Goal: Task Accomplishment & Management: Manage account settings

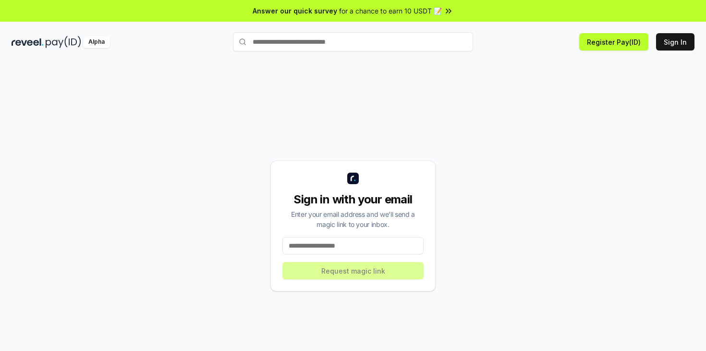
click at [380, 247] on input at bounding box center [352, 245] width 141 height 17
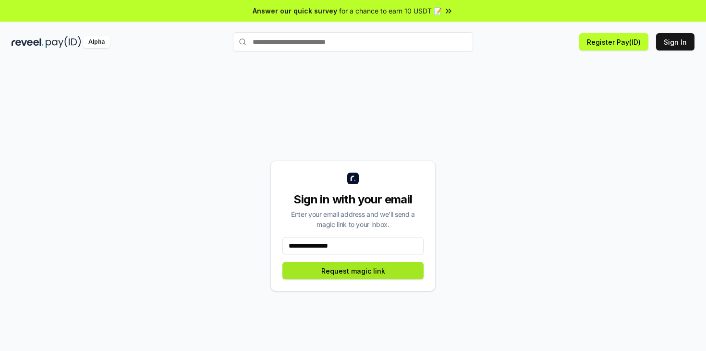
type input "**********"
click at [377, 274] on button "Request magic link" at bounding box center [352, 270] width 141 height 17
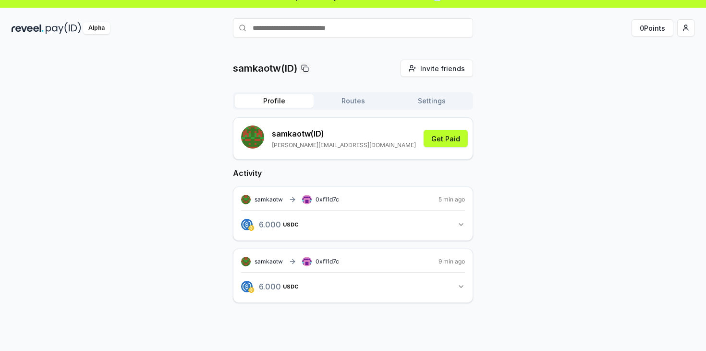
scroll to position [27, 0]
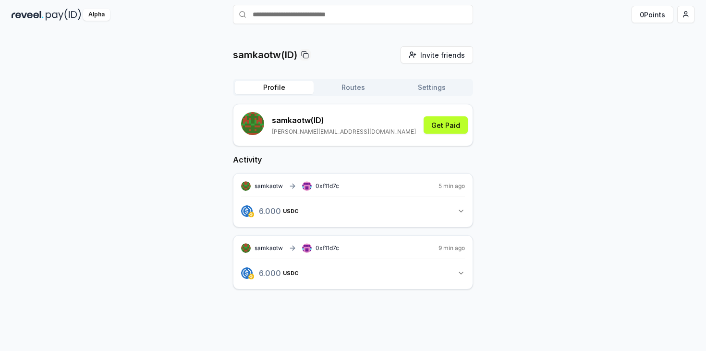
click at [458, 205] on button "6.000 USDC 6 USDC" at bounding box center [353, 211] width 224 height 16
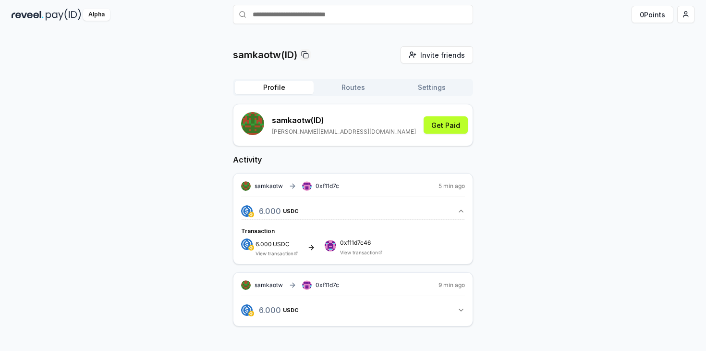
drag, startPoint x: 458, startPoint y: 205, endPoint x: 455, endPoint y: 213, distance: 9.0
click at [458, 205] on button "6.000 USDC 6 USDC" at bounding box center [353, 211] width 224 height 16
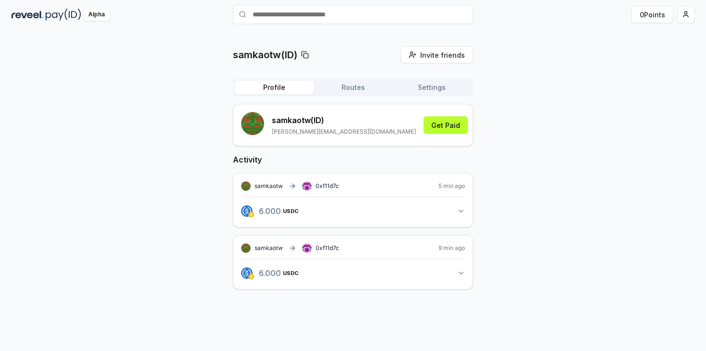
click at [460, 271] on icon "button" at bounding box center [461, 273] width 8 height 8
click at [369, 90] on button "Routes" at bounding box center [353, 87] width 79 height 13
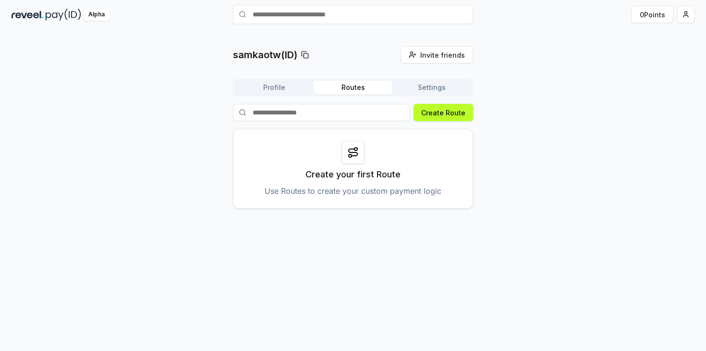
click at [417, 88] on button "Settings" at bounding box center [431, 87] width 79 height 13
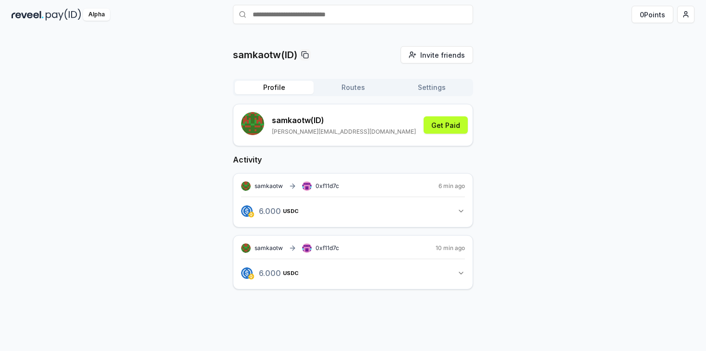
click at [267, 91] on button "Profile" at bounding box center [274, 87] width 79 height 13
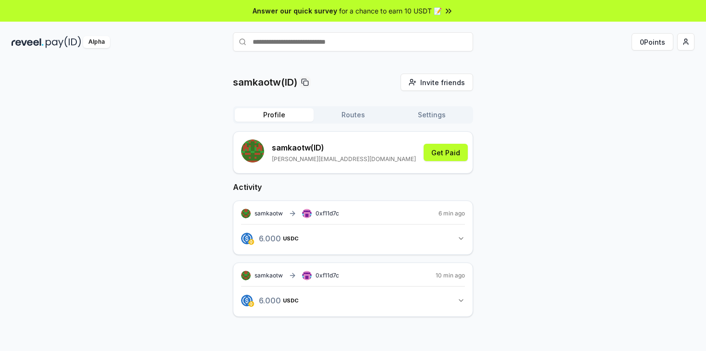
click at [375, 115] on button "Routes" at bounding box center [353, 114] width 79 height 13
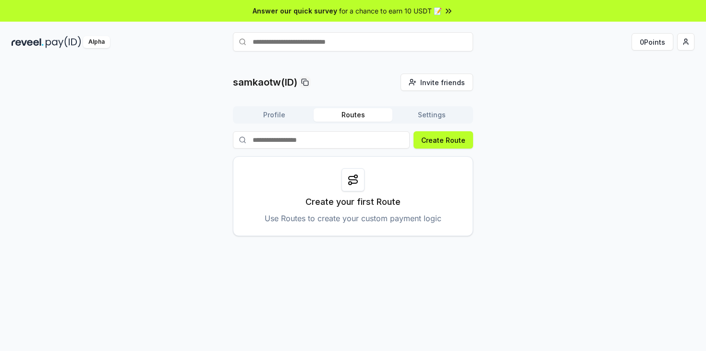
click at [460, 115] on button "Settings" at bounding box center [431, 114] width 79 height 13
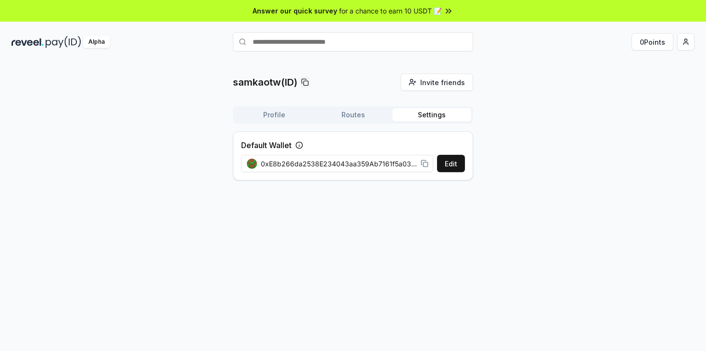
click at [378, 164] on span "0xE8b266da2538E234043aa359Ab7161f5a0361C32" at bounding box center [339, 163] width 156 height 10
click at [292, 122] on div "Profile Routes Settings" at bounding box center [353, 114] width 240 height 17
click at [297, 112] on button "Profile" at bounding box center [274, 114] width 79 height 13
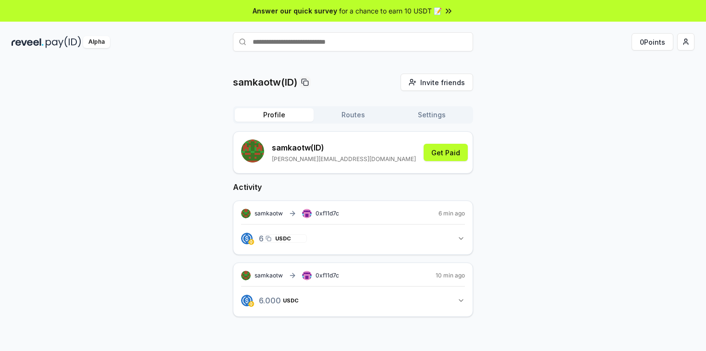
click at [299, 236] on span "USDC" at bounding box center [295, 238] width 16 height 6
click at [458, 236] on icon "button" at bounding box center [461, 238] width 8 height 8
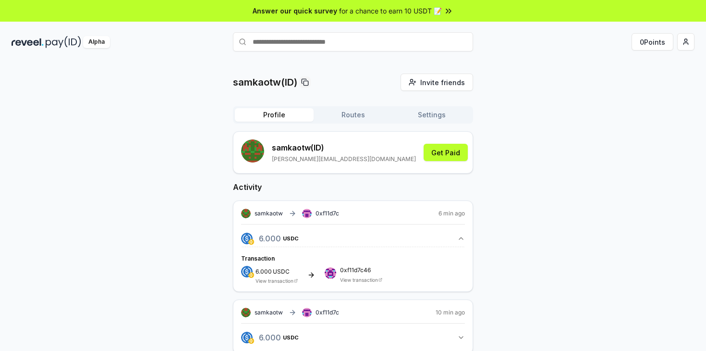
click at [363, 270] on span "0xf11d7c46" at bounding box center [361, 270] width 42 height 6
click at [364, 270] on span "0xf11d7c46" at bounding box center [361, 270] width 42 height 6
click at [383, 265] on div "Transaction 6.000 USDC View transaction 0xf11d7c46 View transaction" at bounding box center [353, 268] width 224 height 31
click at [370, 281] on link "View transaction" at bounding box center [359, 280] width 38 height 6
